Goal: Transaction & Acquisition: Download file/media

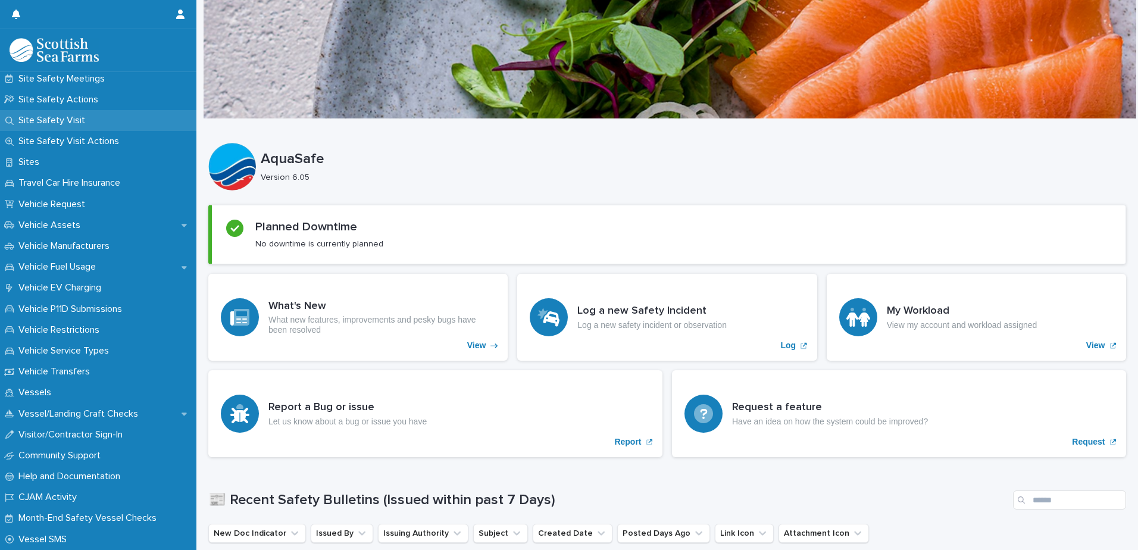
scroll to position [698, 0]
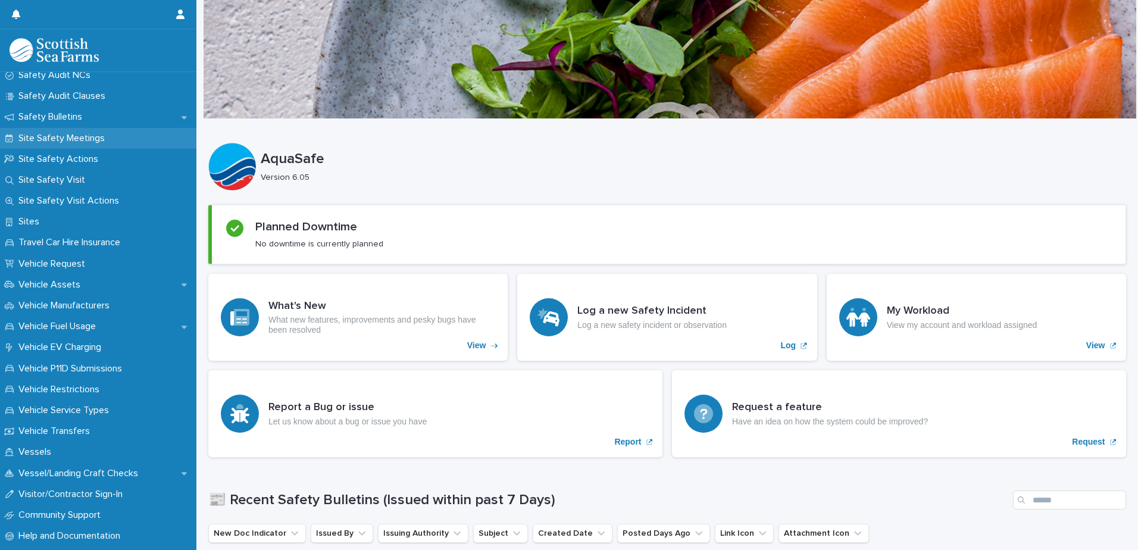
click at [47, 135] on p "Site Safety Meetings" at bounding box center [64, 138] width 101 height 11
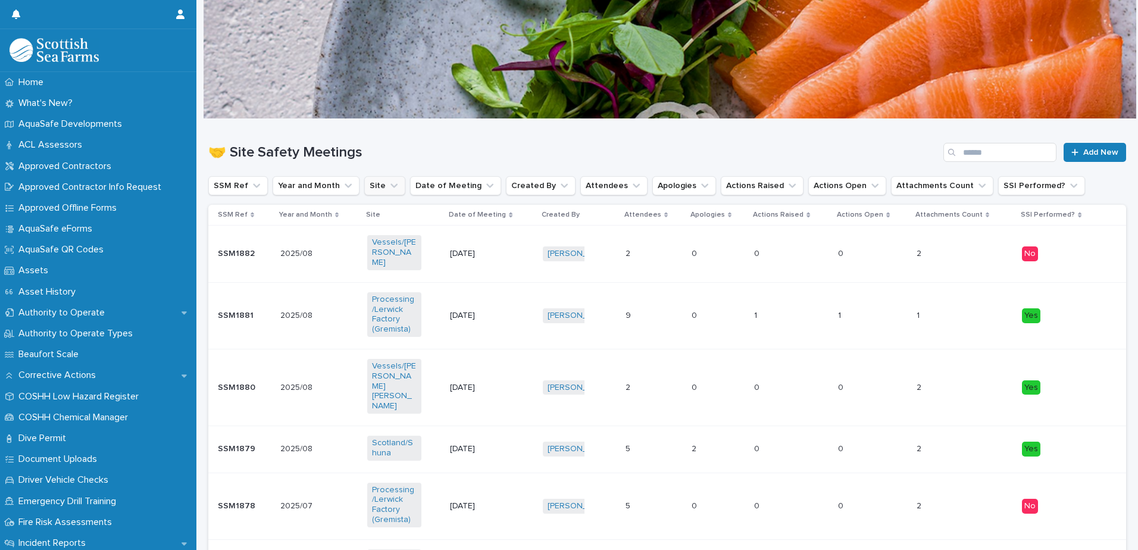
click at [388, 180] on icon "Site" at bounding box center [394, 186] width 12 height 12
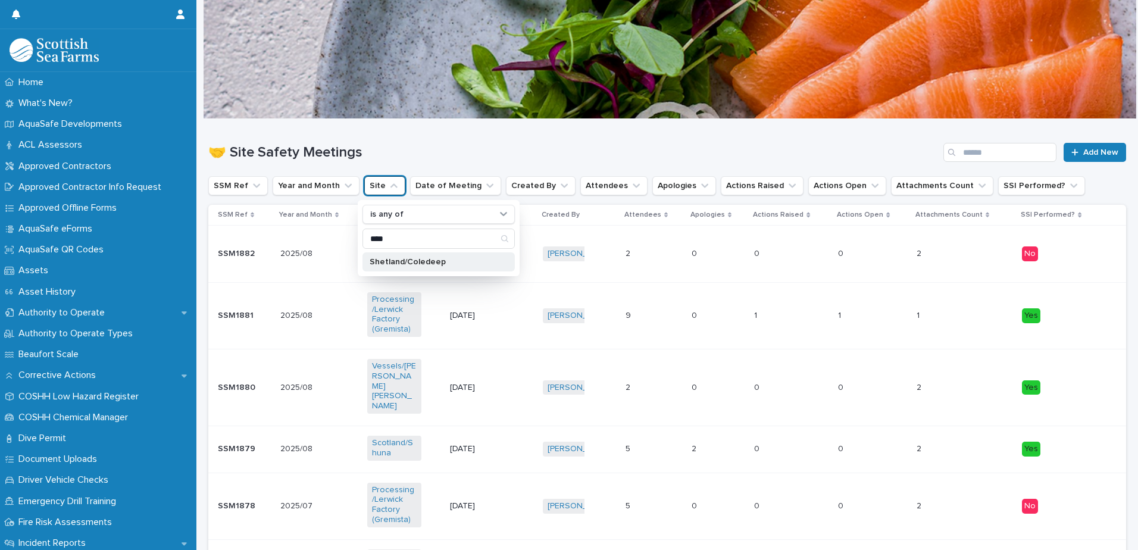
type input "****"
click at [450, 269] on div "Shetland/Coledeep" at bounding box center [438, 261] width 152 height 19
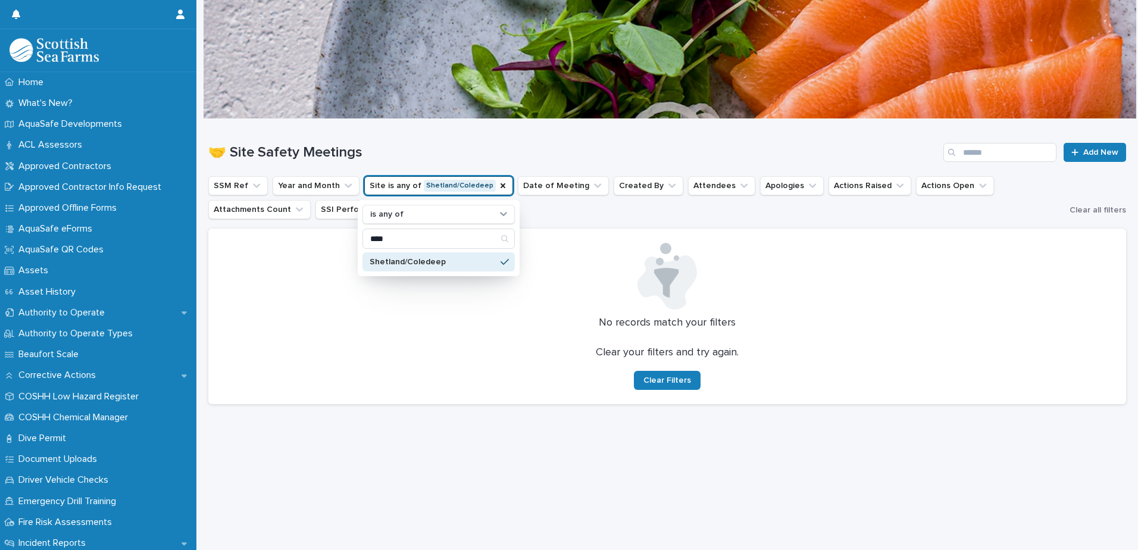
click at [418, 186] on button "Site is any of Shetland/Coledeep" at bounding box center [438, 185] width 149 height 19
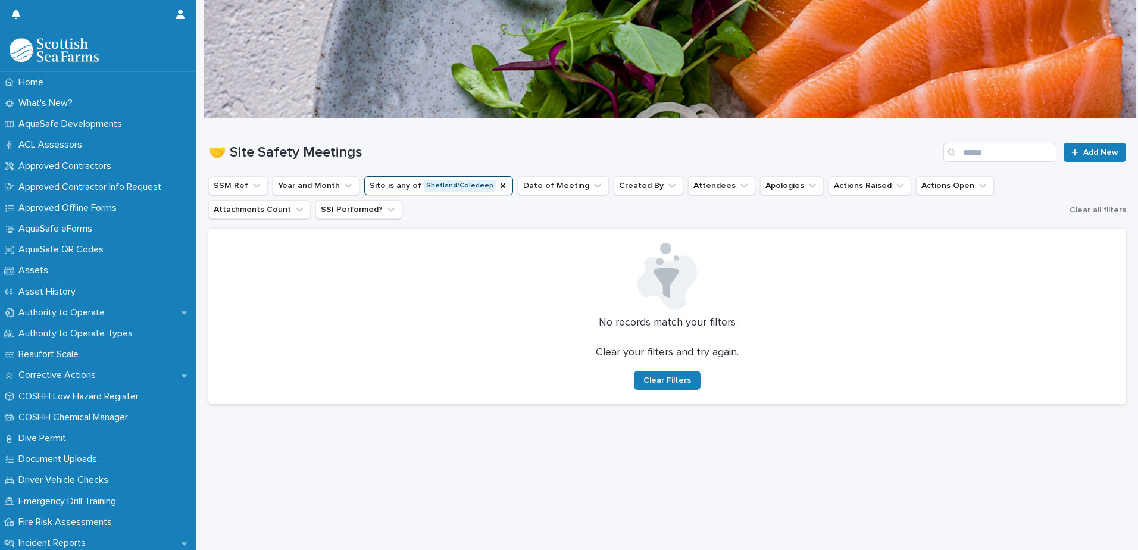
click at [405, 186] on button "Site is any of Shetland/Coledeep" at bounding box center [438, 185] width 149 height 19
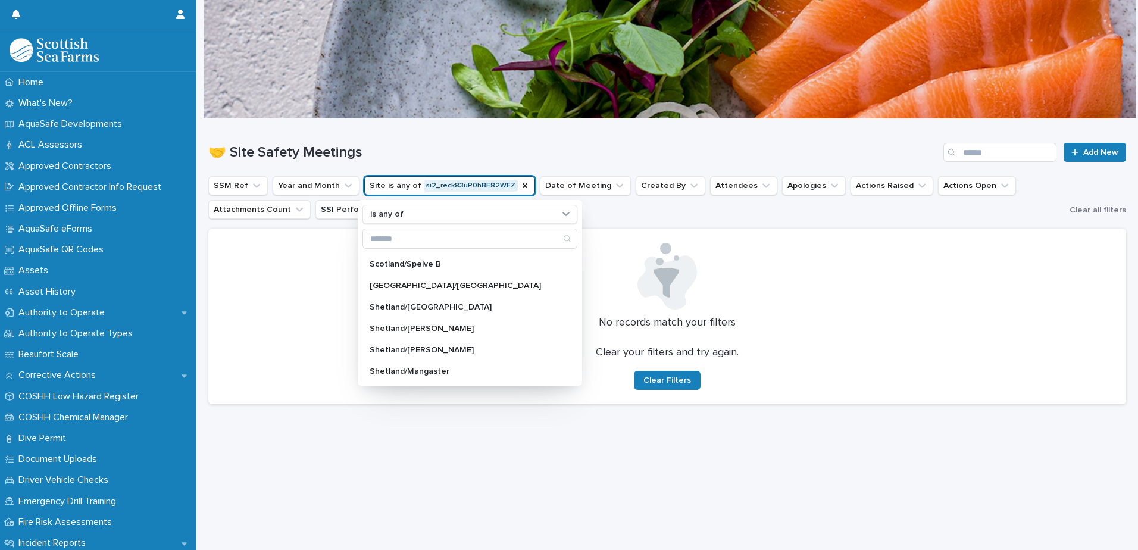
scroll to position [881, 0]
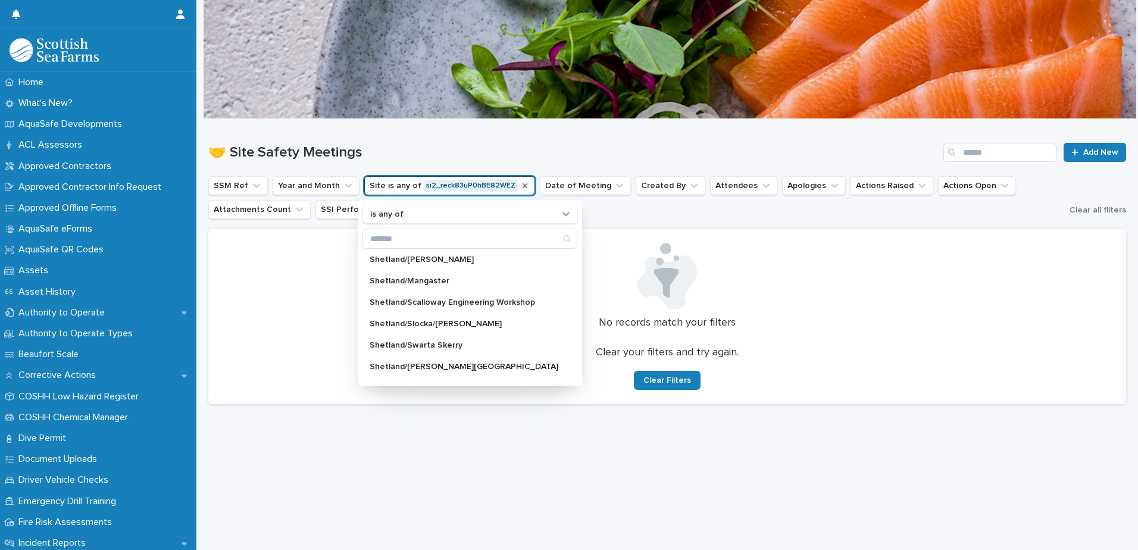
click at [522, 184] on icon "Site" at bounding box center [524, 185] width 5 height 5
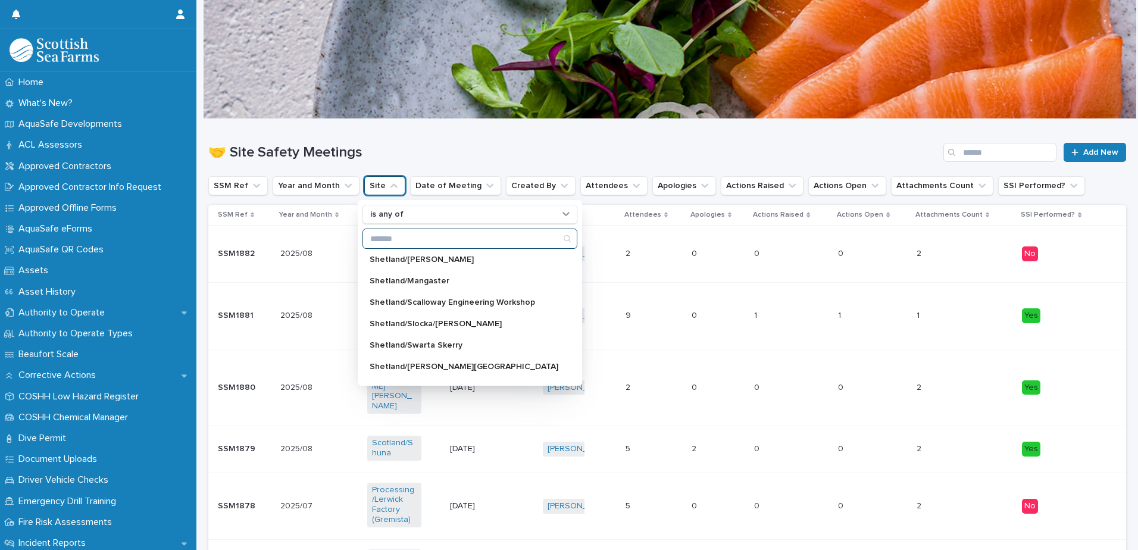
click at [381, 235] on input "Search" at bounding box center [470, 238] width 214 height 19
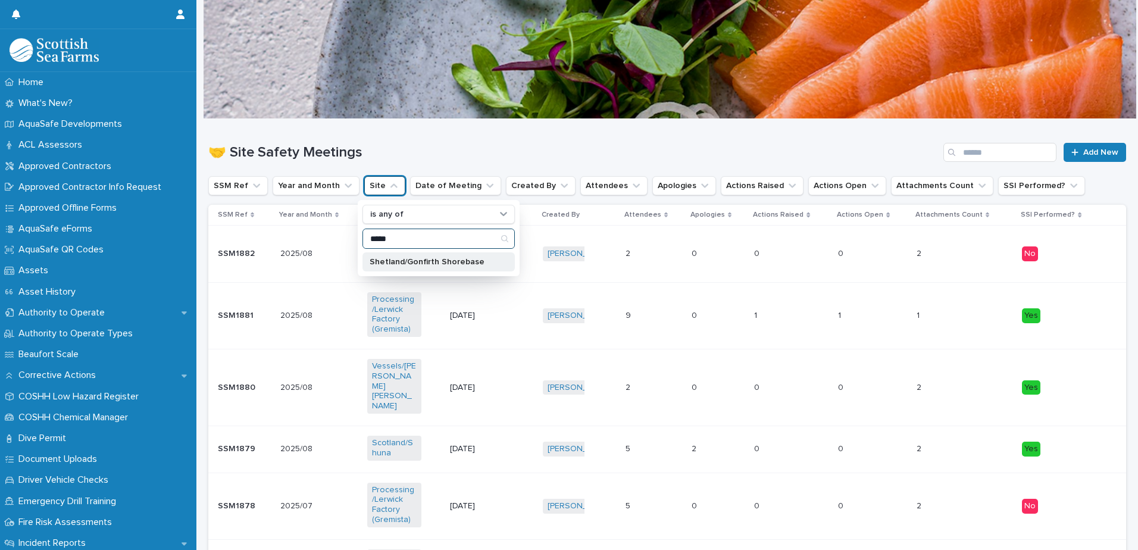
type input "*****"
click at [378, 257] on div "Shetland/Gonfirth Shorebase" at bounding box center [438, 261] width 152 height 19
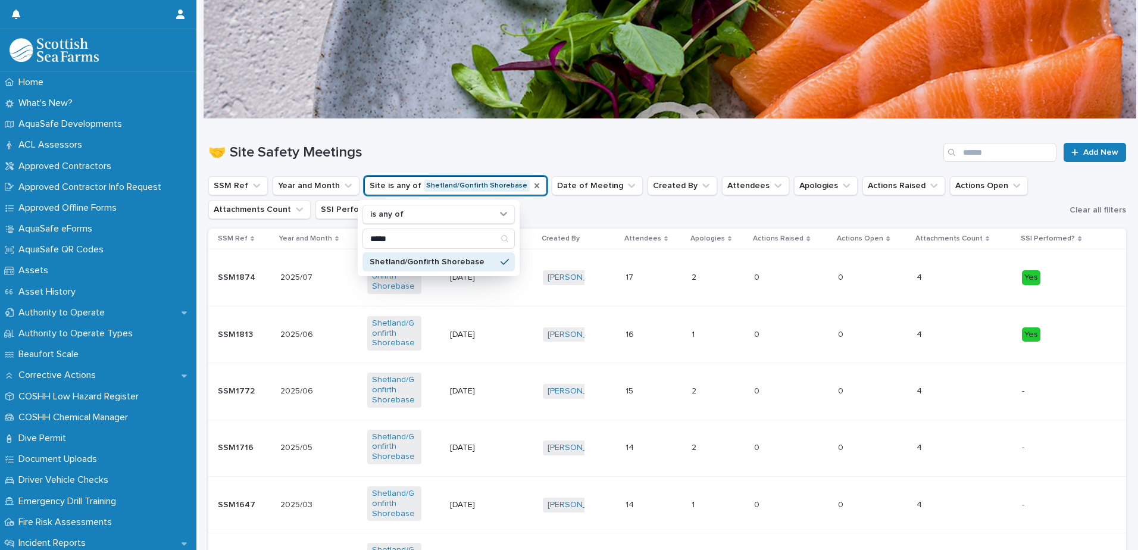
click at [656, 219] on ul "SSM Ref Year and Month Site is any of Shetland/[GEOGRAPHIC_DATA] is any of ****…" at bounding box center [636, 198] width 861 height 48
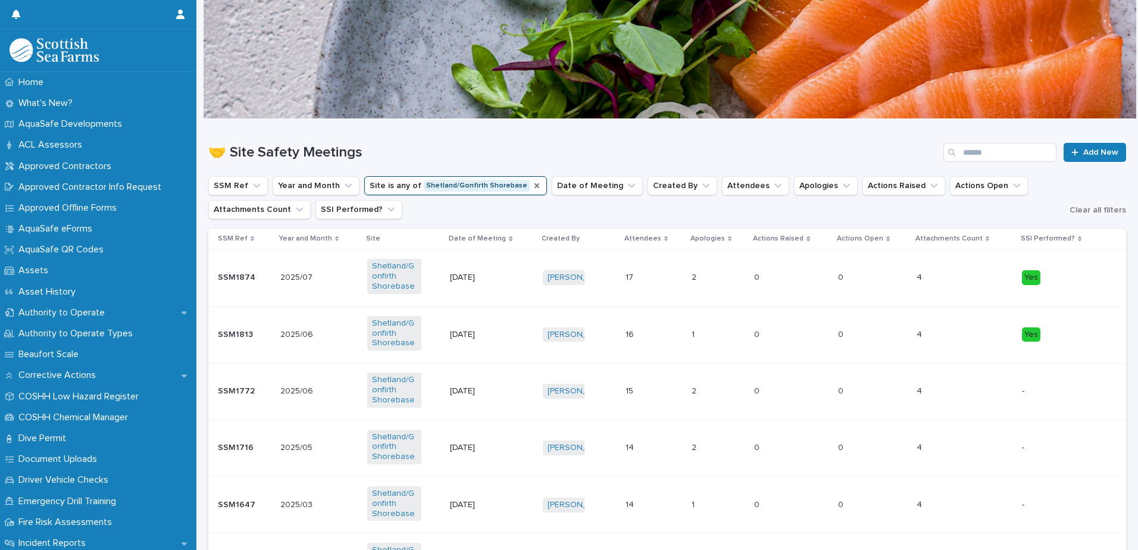
click at [516, 290] on td "[DATE]" at bounding box center [491, 277] width 92 height 57
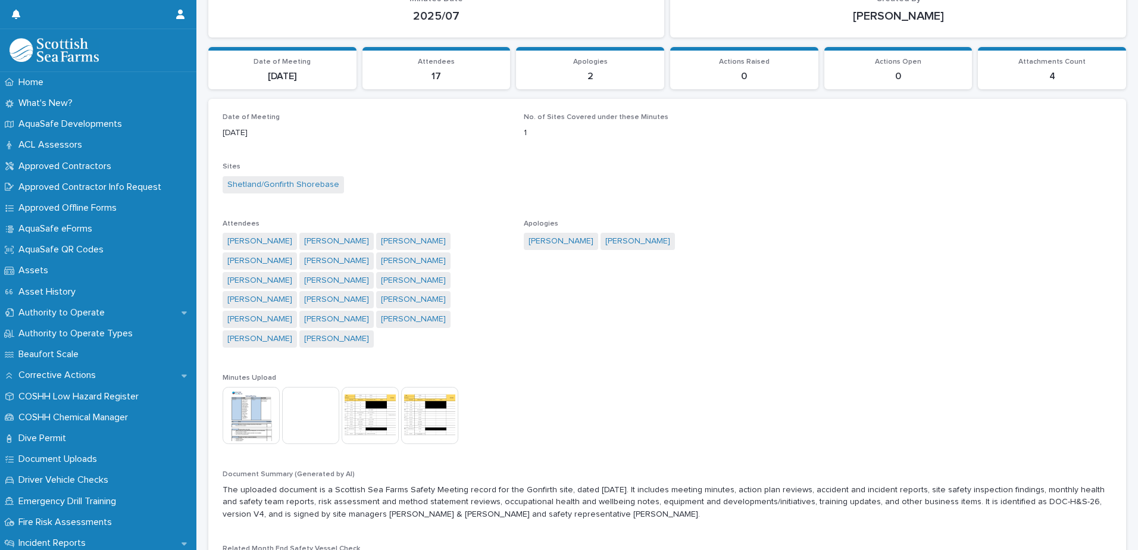
scroll to position [238, 0]
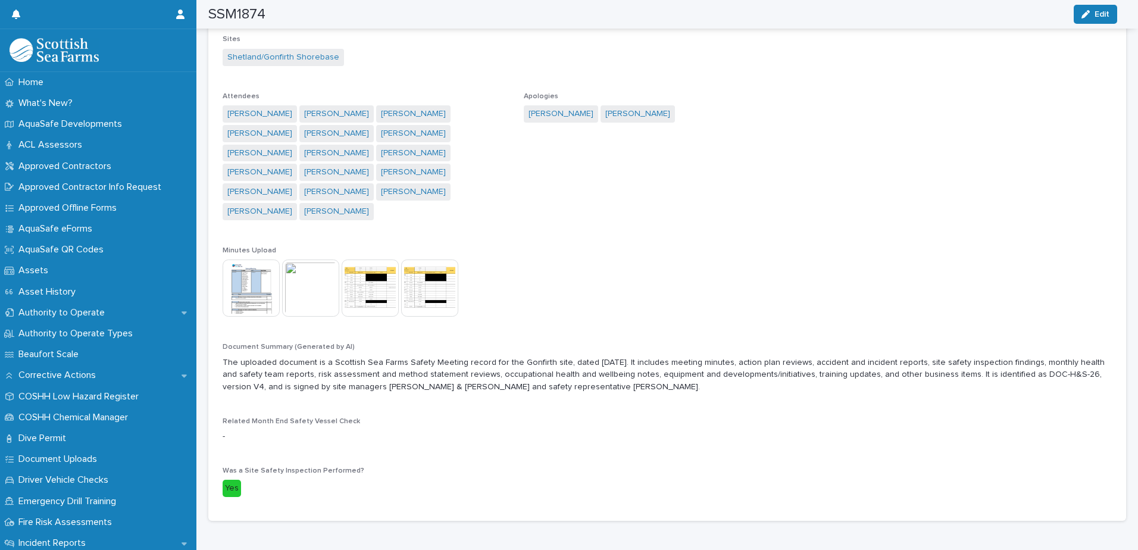
click at [261, 264] on img at bounding box center [251, 287] width 57 height 57
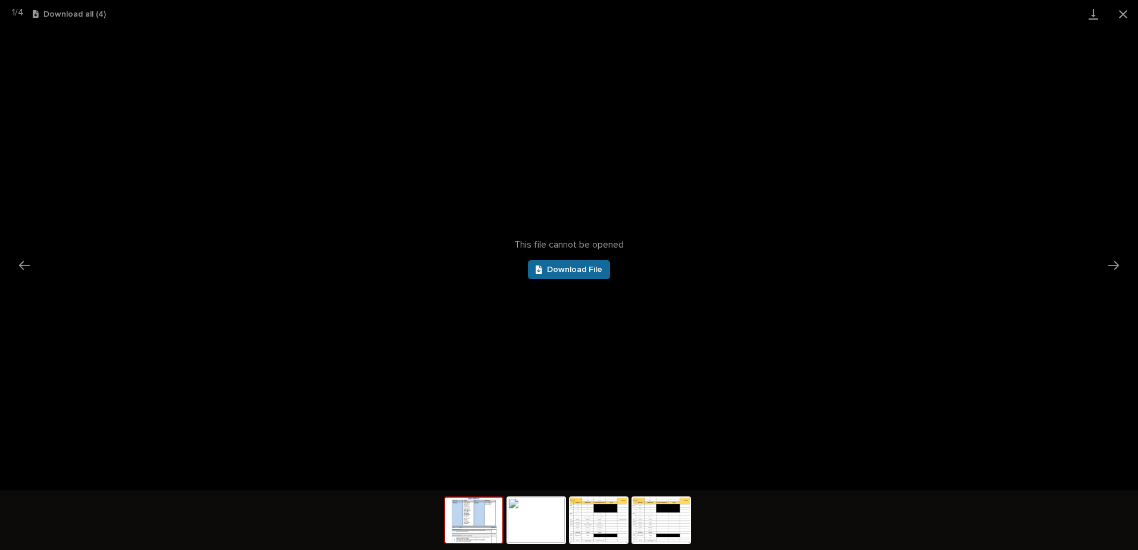
click at [574, 271] on span "Download File" at bounding box center [574, 269] width 55 height 8
click at [1122, 15] on button "Close gallery" at bounding box center [1123, 14] width 30 height 28
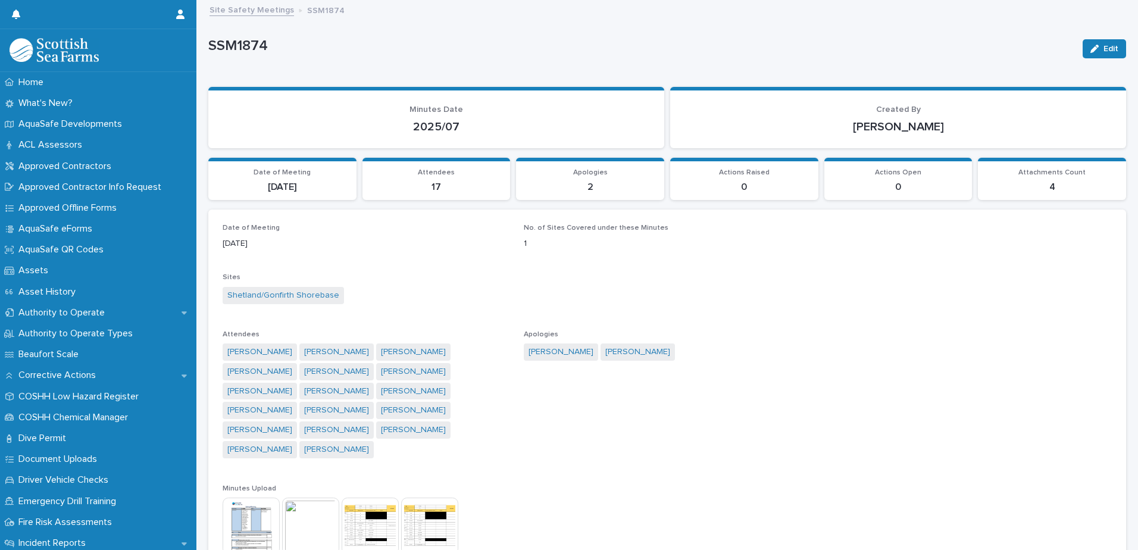
click at [273, 18] on div "Site Safety Meetings SSM1874" at bounding box center [673, 10] width 938 height 17
click at [276, 14] on link "Site Safety Meetings" at bounding box center [251, 9] width 85 height 14
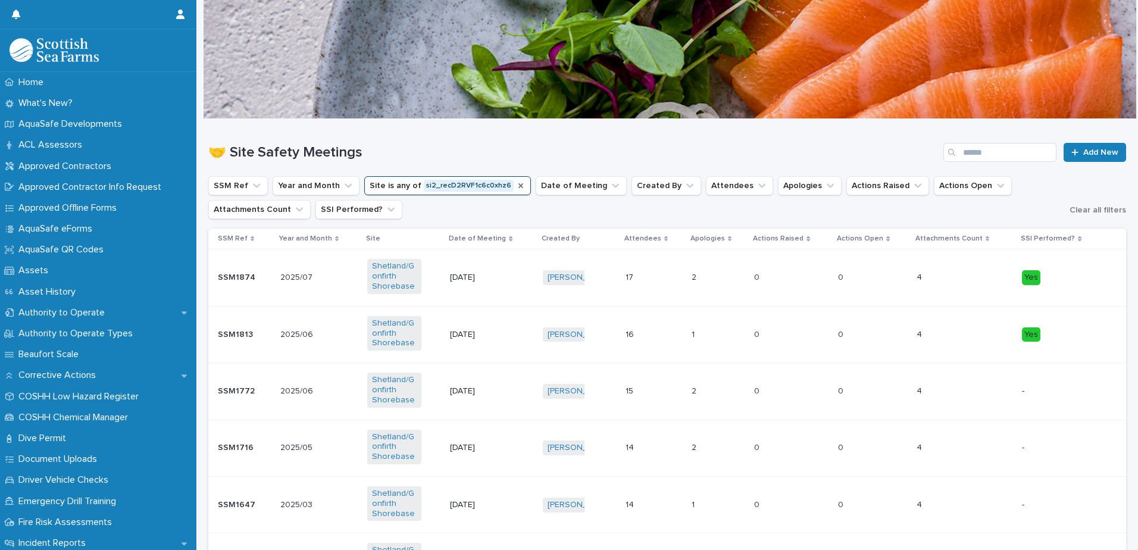
click at [518, 187] on icon "Site" at bounding box center [520, 185] width 5 height 5
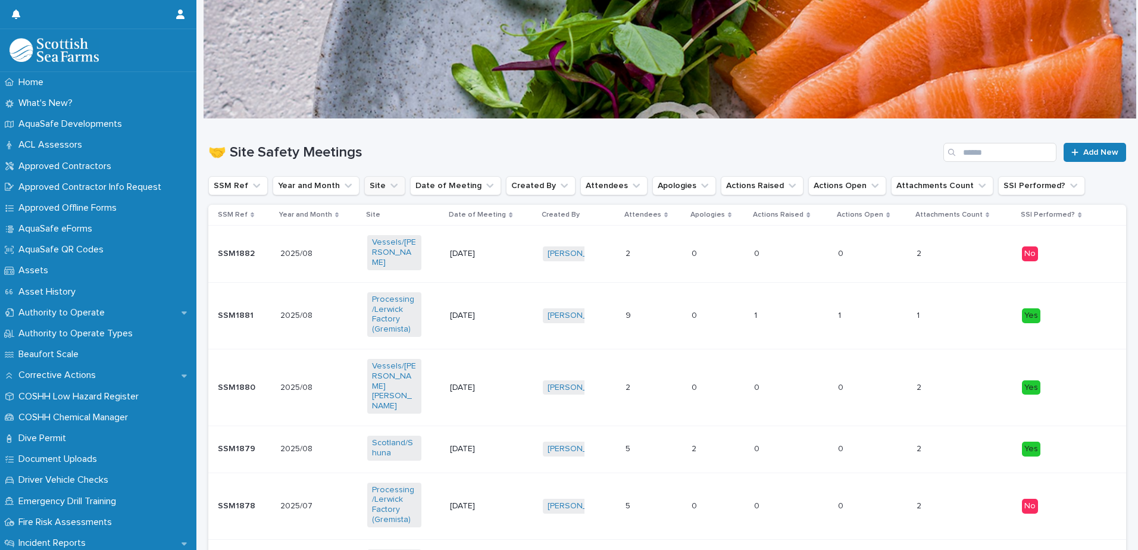
click at [364, 184] on button "Site" at bounding box center [384, 185] width 41 height 19
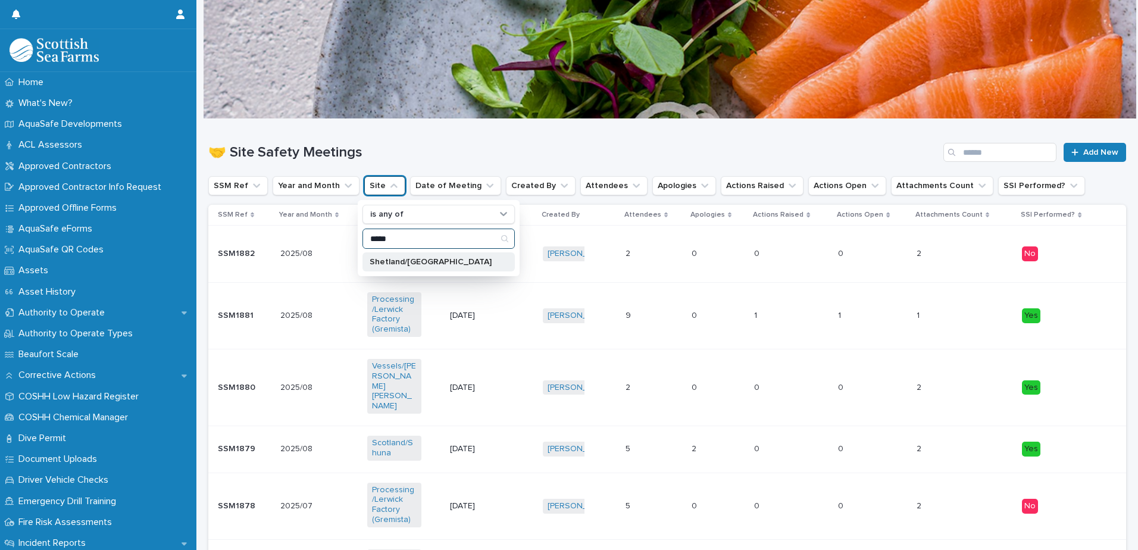
type input "*****"
click at [424, 264] on p "Shetland/[GEOGRAPHIC_DATA]" at bounding box center [433, 262] width 126 height 8
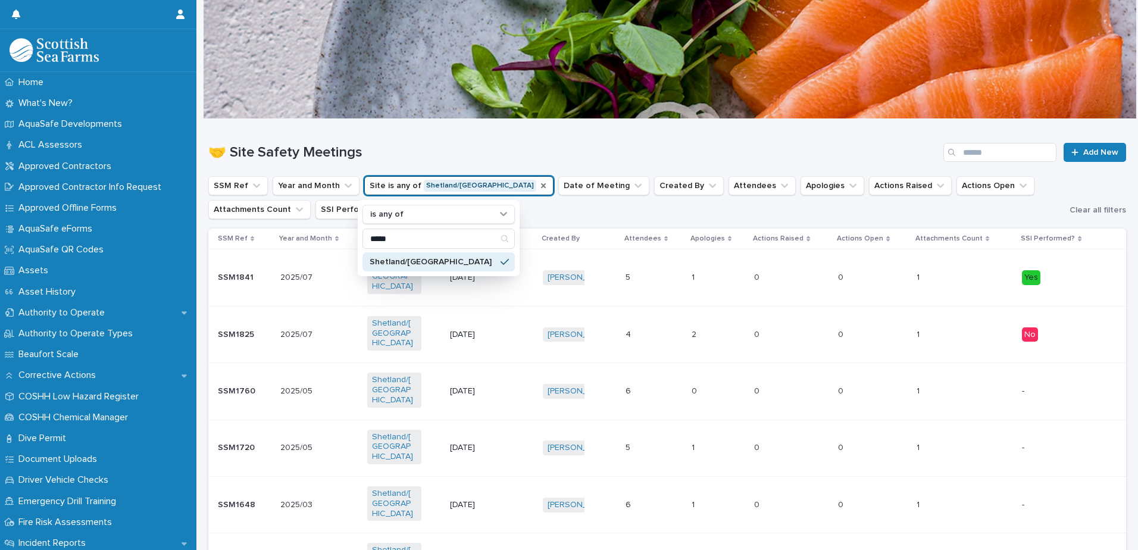
click at [564, 205] on ul "SSM Ref Year and Month Site is any of Shetland/Langa is any of ***** Shetland/L…" at bounding box center [636, 198] width 861 height 48
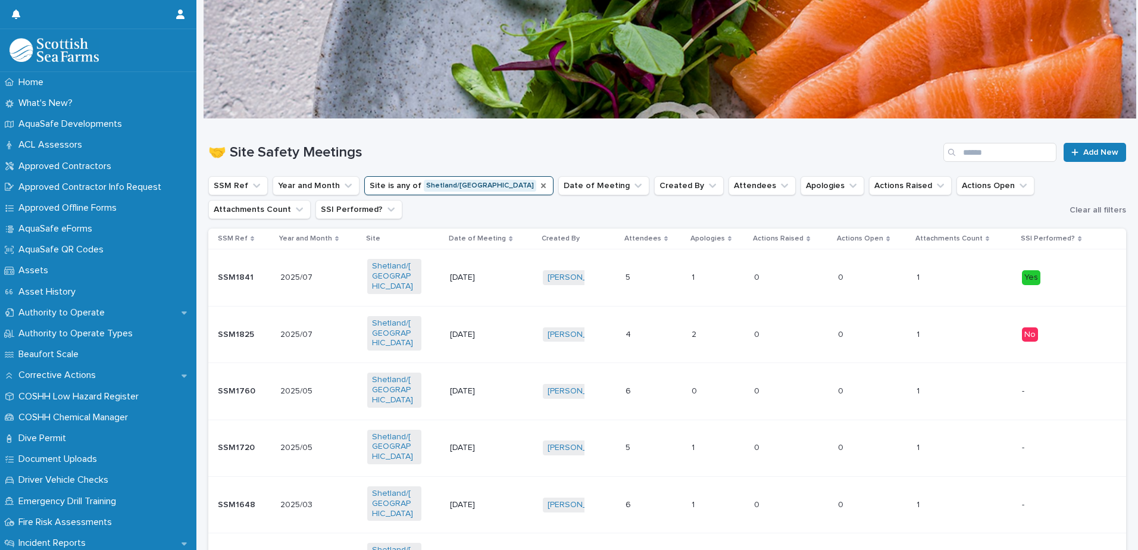
click at [521, 277] on div "[DATE]" at bounding box center [491, 278] width 83 height 20
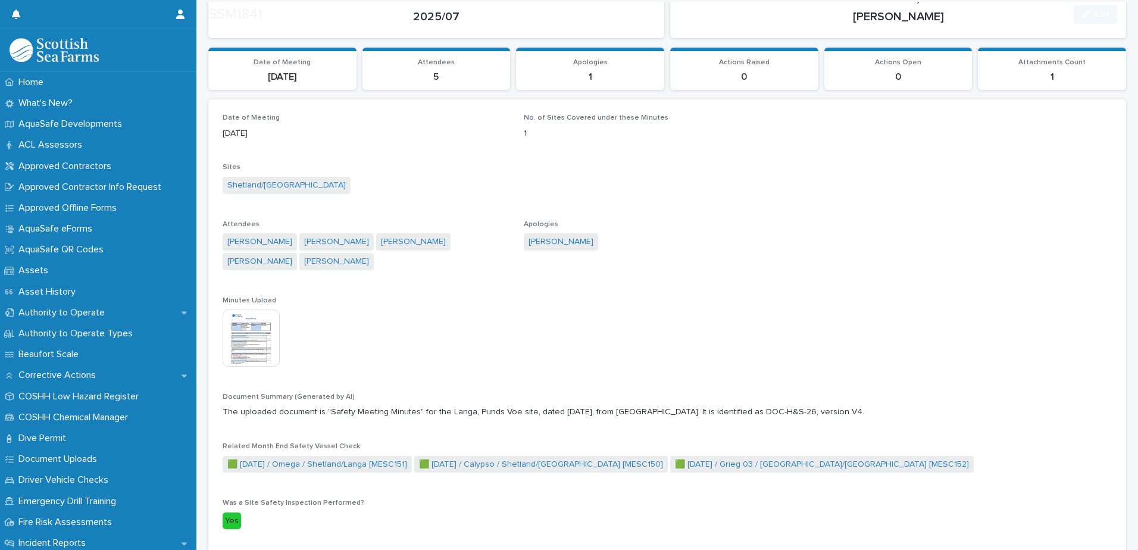
scroll to position [119, 0]
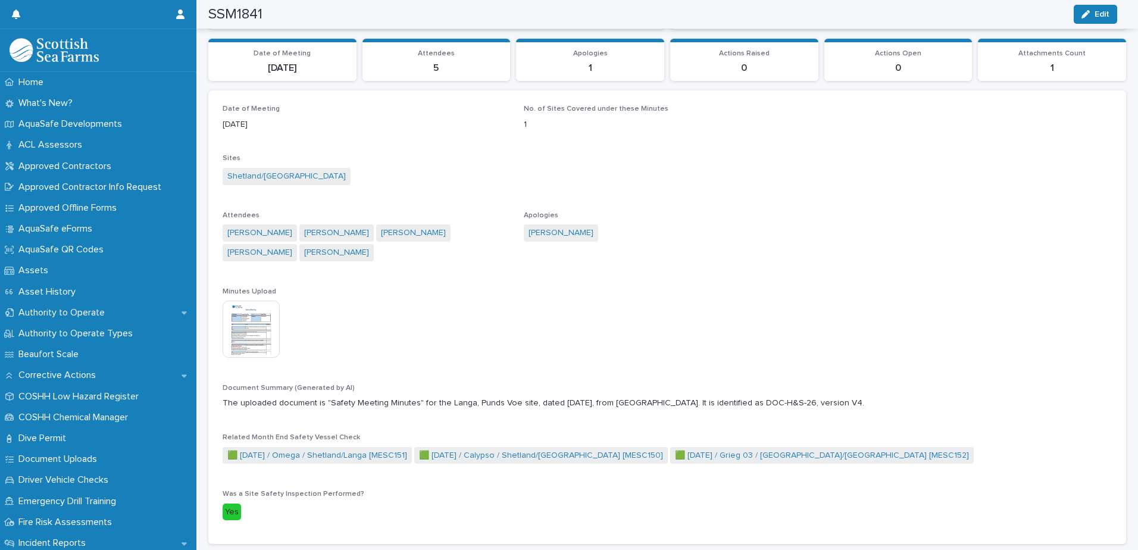
click at [274, 349] on img at bounding box center [251, 329] width 57 height 57
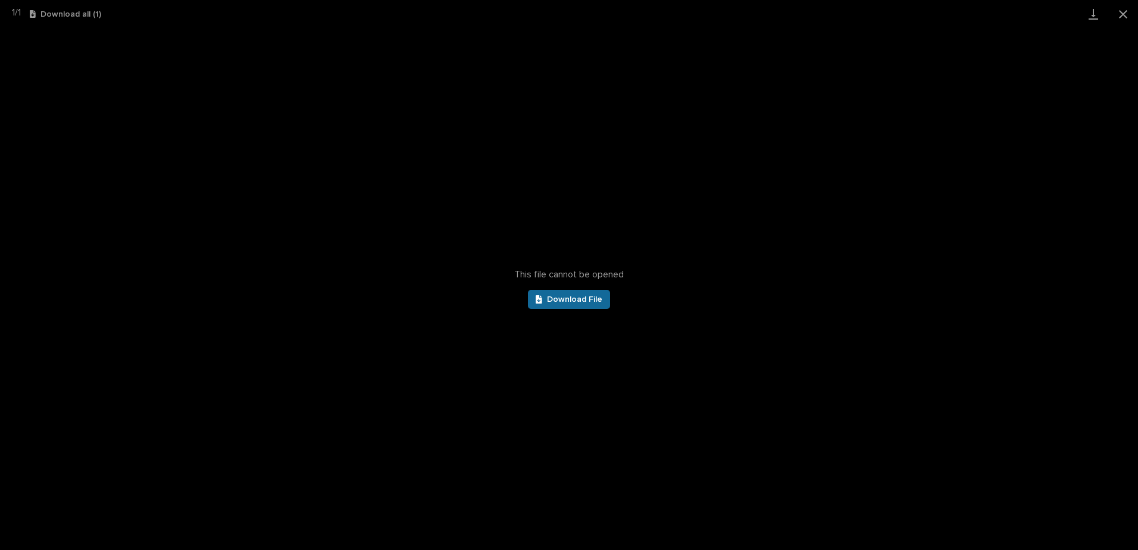
click at [567, 291] on link "Download File" at bounding box center [569, 299] width 82 height 19
drag, startPoint x: 1127, startPoint y: 17, endPoint x: 1119, endPoint y: 17, distance: 8.3
click at [1127, 17] on button "Close gallery" at bounding box center [1123, 14] width 30 height 28
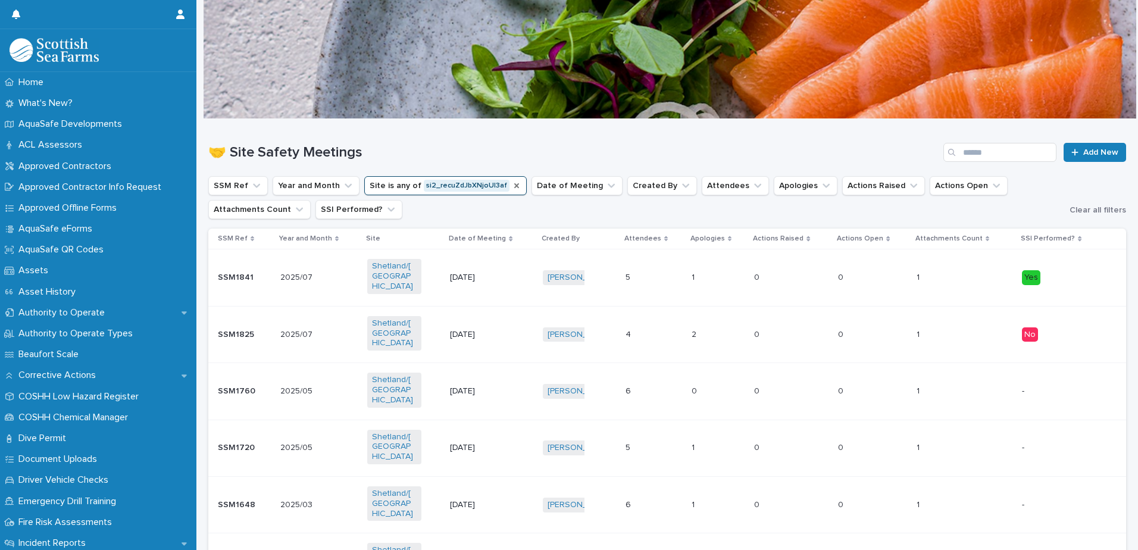
click at [512, 185] on icon "Site" at bounding box center [517, 186] width 10 height 10
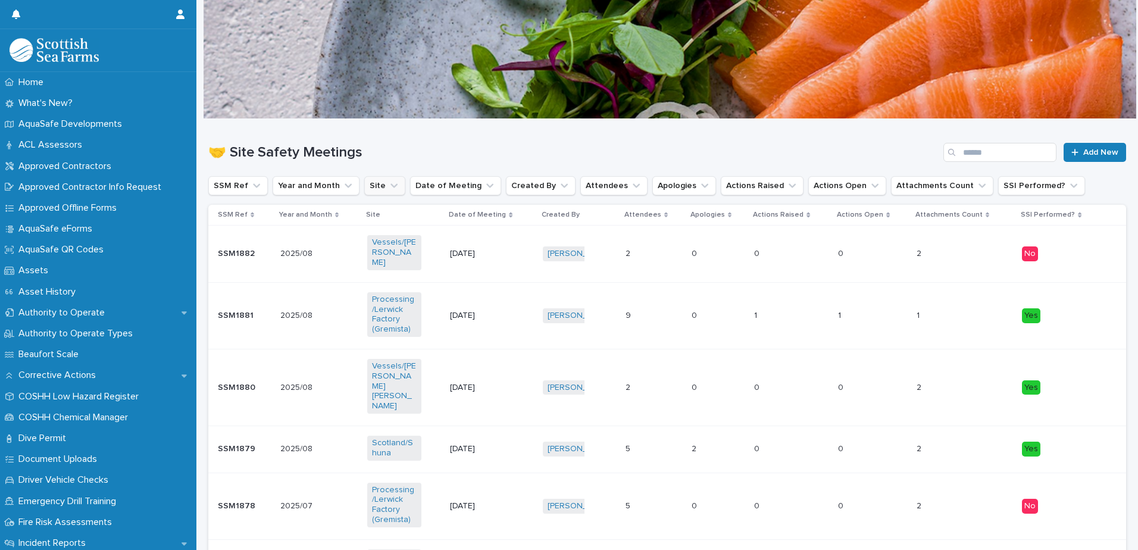
click at [372, 191] on button "Site" at bounding box center [384, 185] width 41 height 19
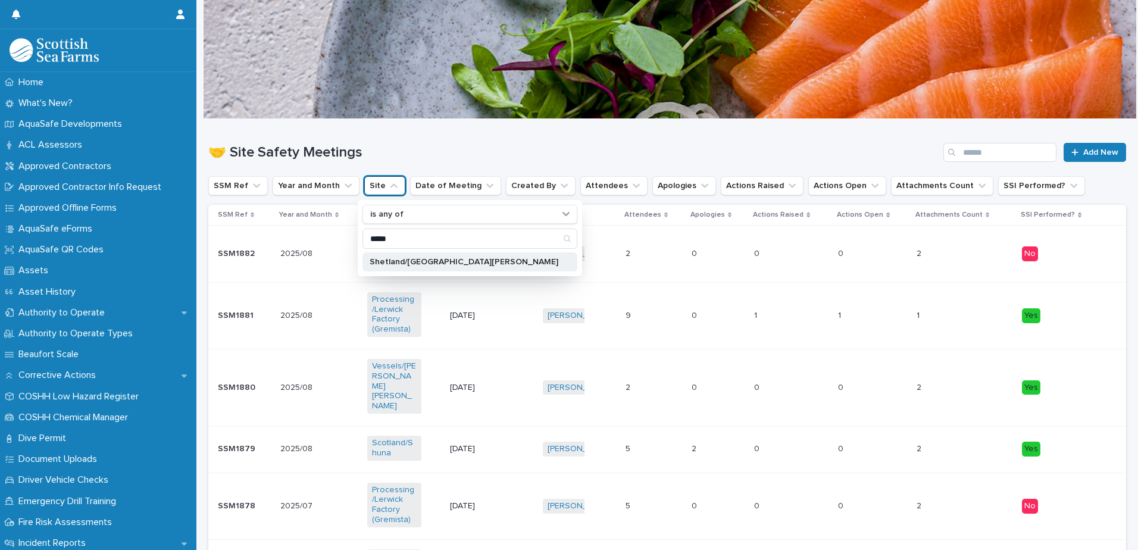
type input "*****"
click at [405, 263] on p "Shetland/[GEOGRAPHIC_DATA][PERSON_NAME]" at bounding box center [464, 262] width 189 height 8
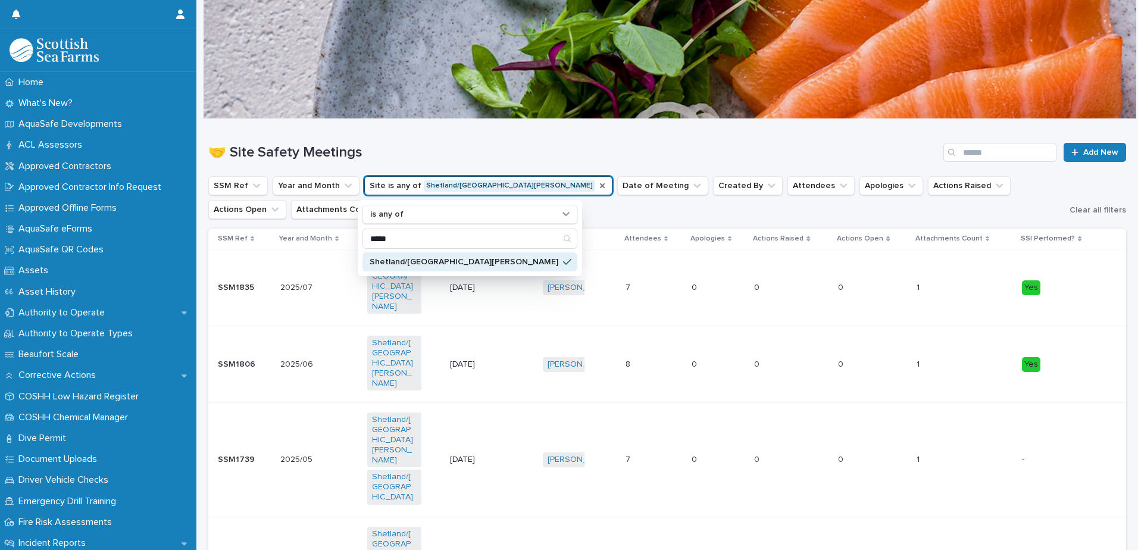
click at [478, 144] on h1 "🤝 Site Safety Meetings" at bounding box center [573, 152] width 730 height 17
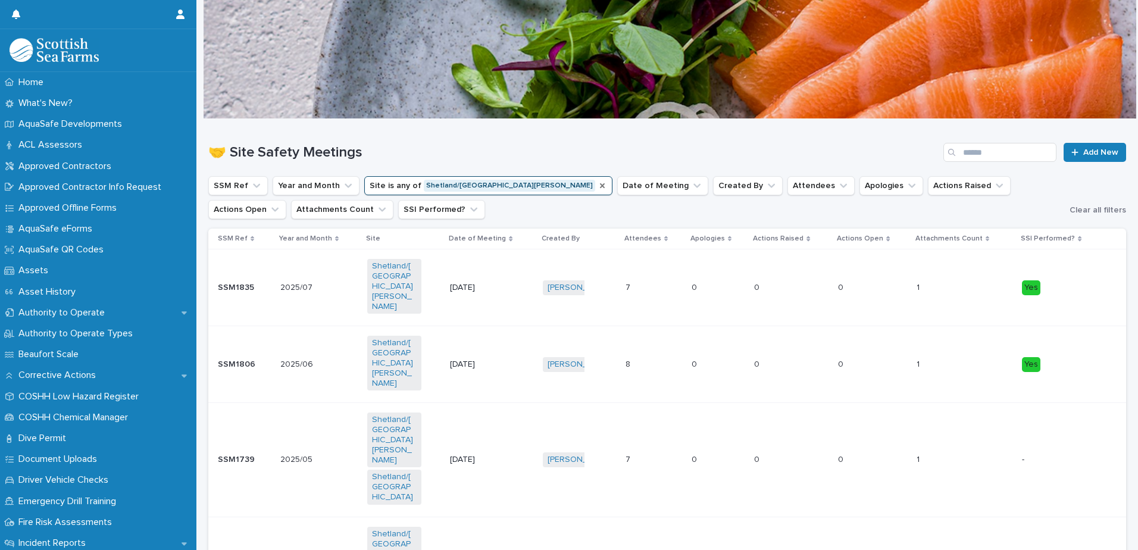
click at [507, 282] on div "[DATE]" at bounding box center [491, 288] width 83 height 20
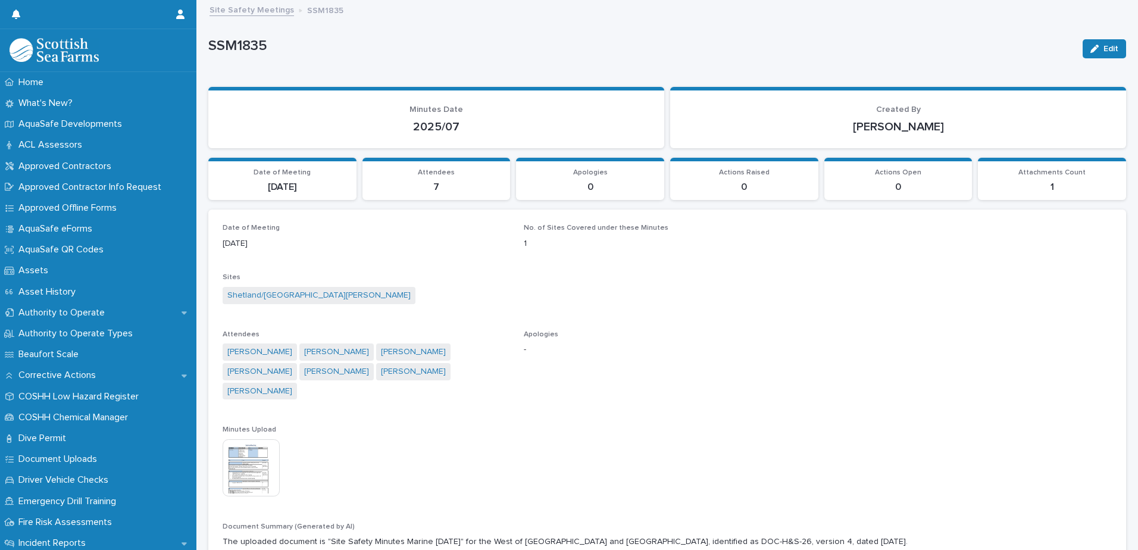
click at [254, 441] on img at bounding box center [251, 467] width 57 height 57
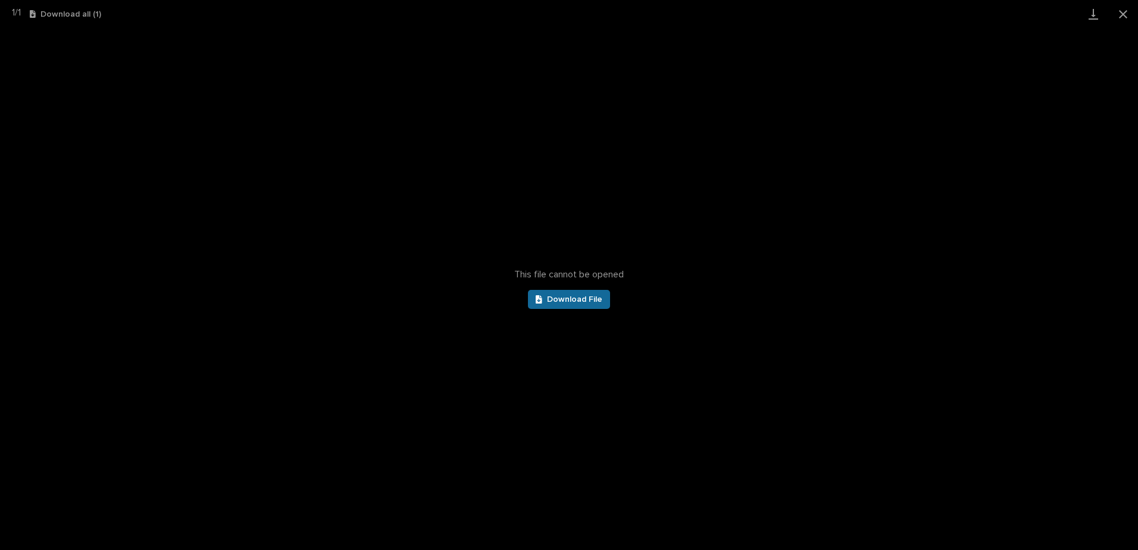
click at [575, 298] on span "Download File" at bounding box center [574, 299] width 55 height 8
click at [1117, 9] on button "Close gallery" at bounding box center [1123, 14] width 30 height 28
